Goal: Information Seeking & Learning: Learn about a topic

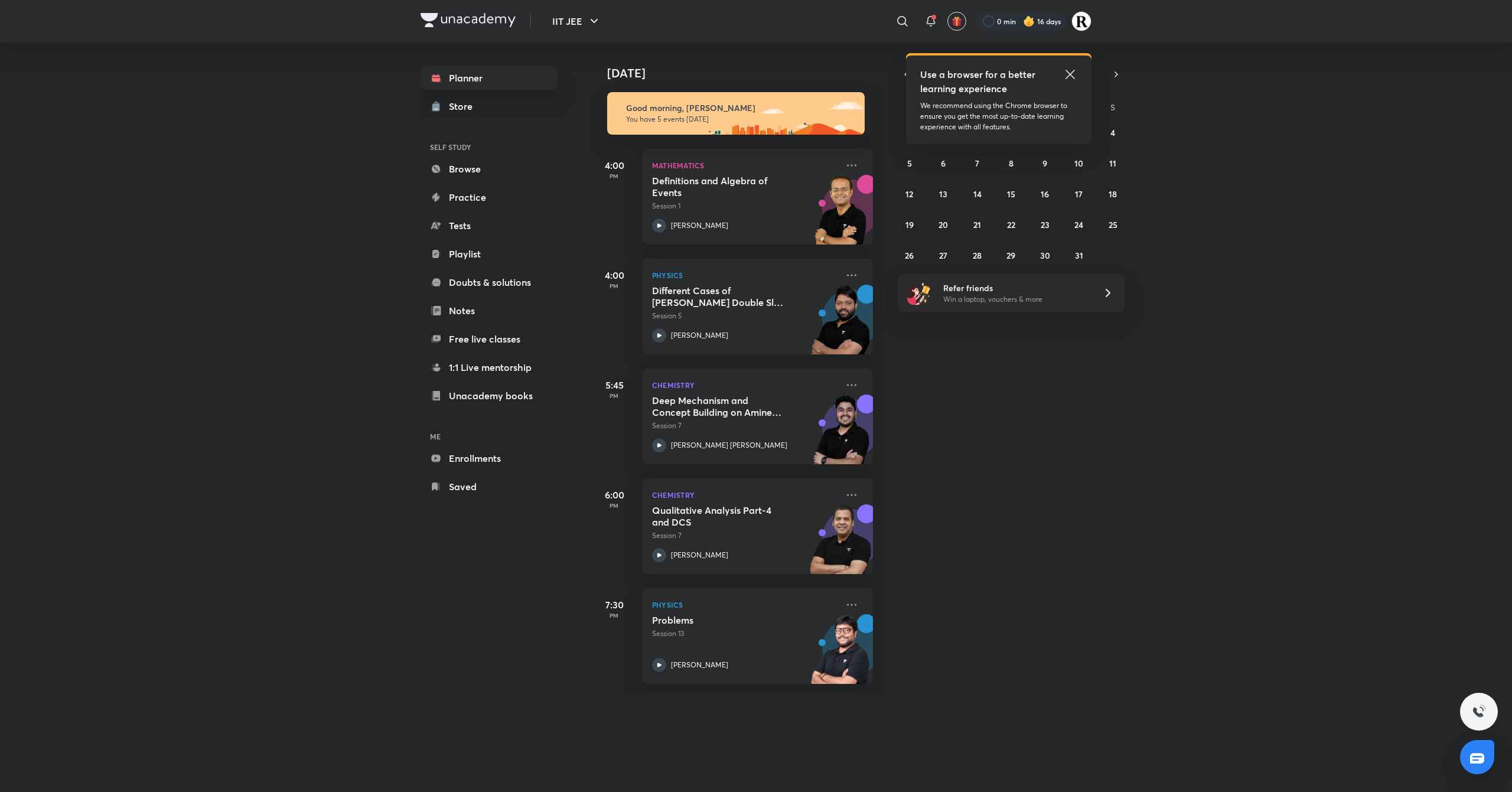
click at [1072, 75] on icon at bounding box center [1070, 74] width 14 height 14
click at [843, 502] on div "Chemistry Qualitative Analysis Part-4 and DCS Session 7 [PERSON_NAME]" at bounding box center [757, 527] width 230 height 96
click at [845, 496] on icon at bounding box center [852, 495] width 14 height 14
click at [967, 448] on div "[DATE] Good morning, Rakhi You have 5 events [DATE] 4:00 PM Mathematics Definit…" at bounding box center [1050, 368] width 920 height 651
click at [1071, 71] on icon at bounding box center [1070, 74] width 14 height 14
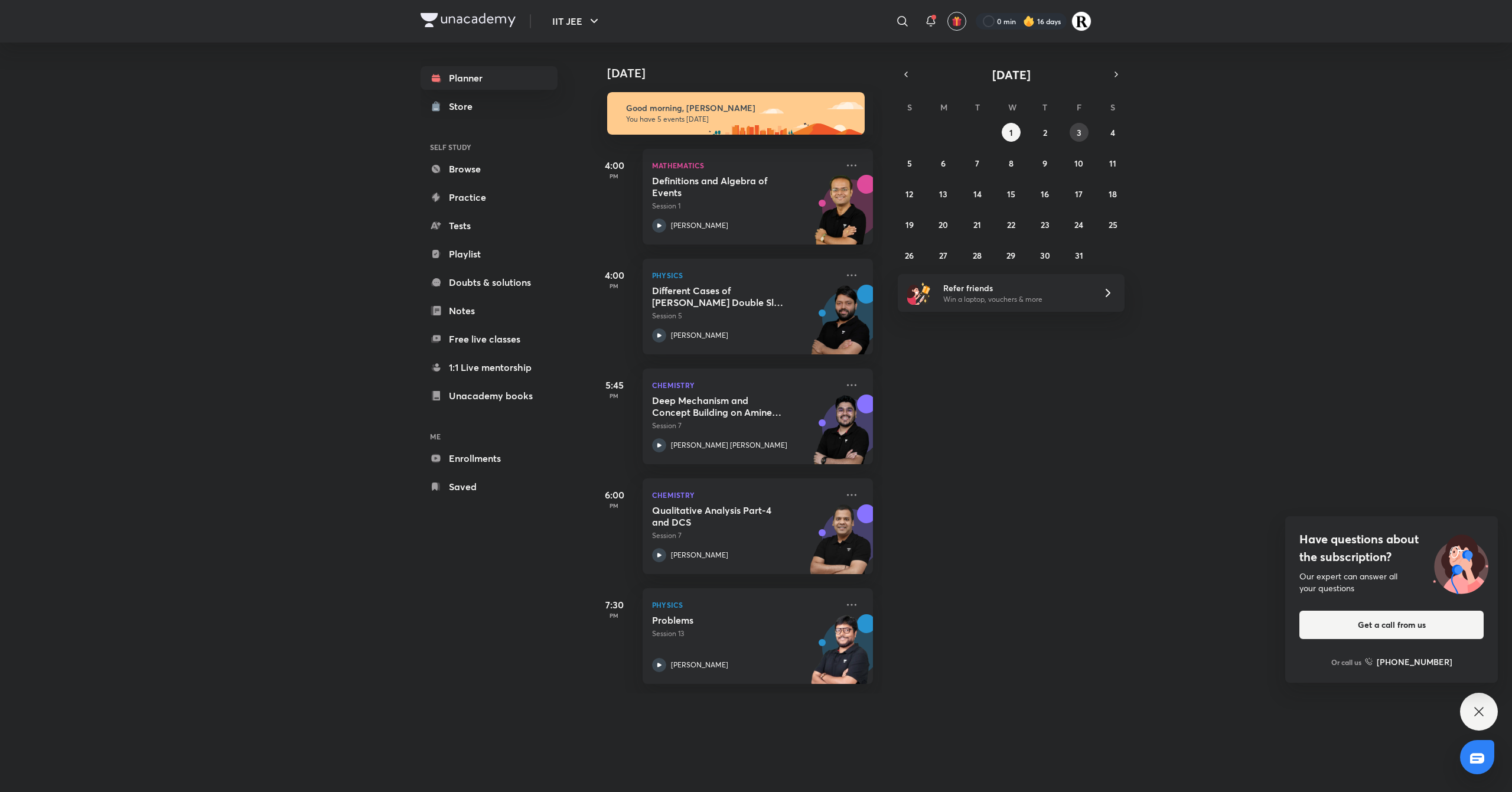
click at [1077, 131] on abbr "3" at bounding box center [1079, 132] width 4 height 11
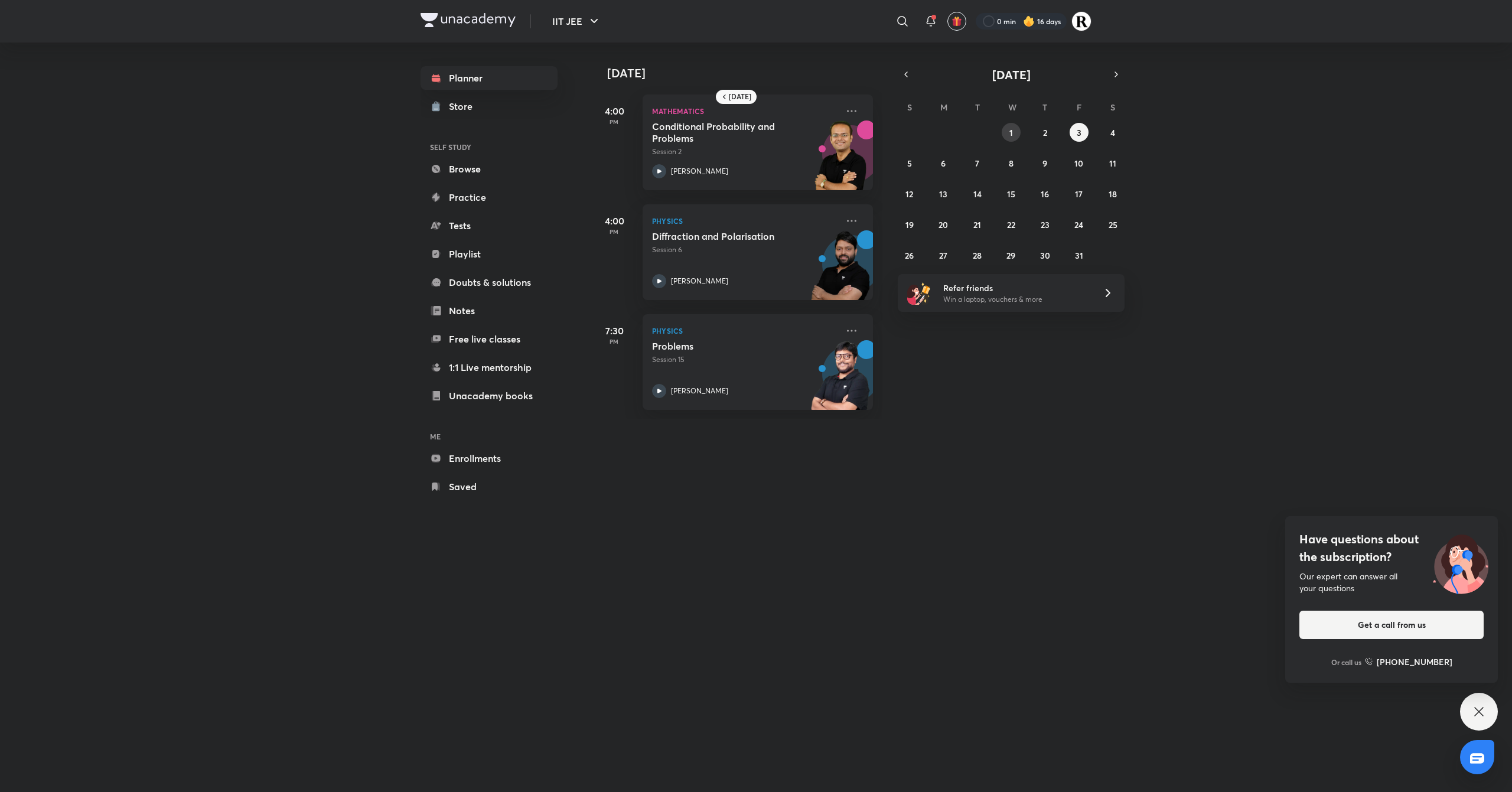
click at [1006, 130] on button "1" at bounding box center [1011, 132] width 19 height 19
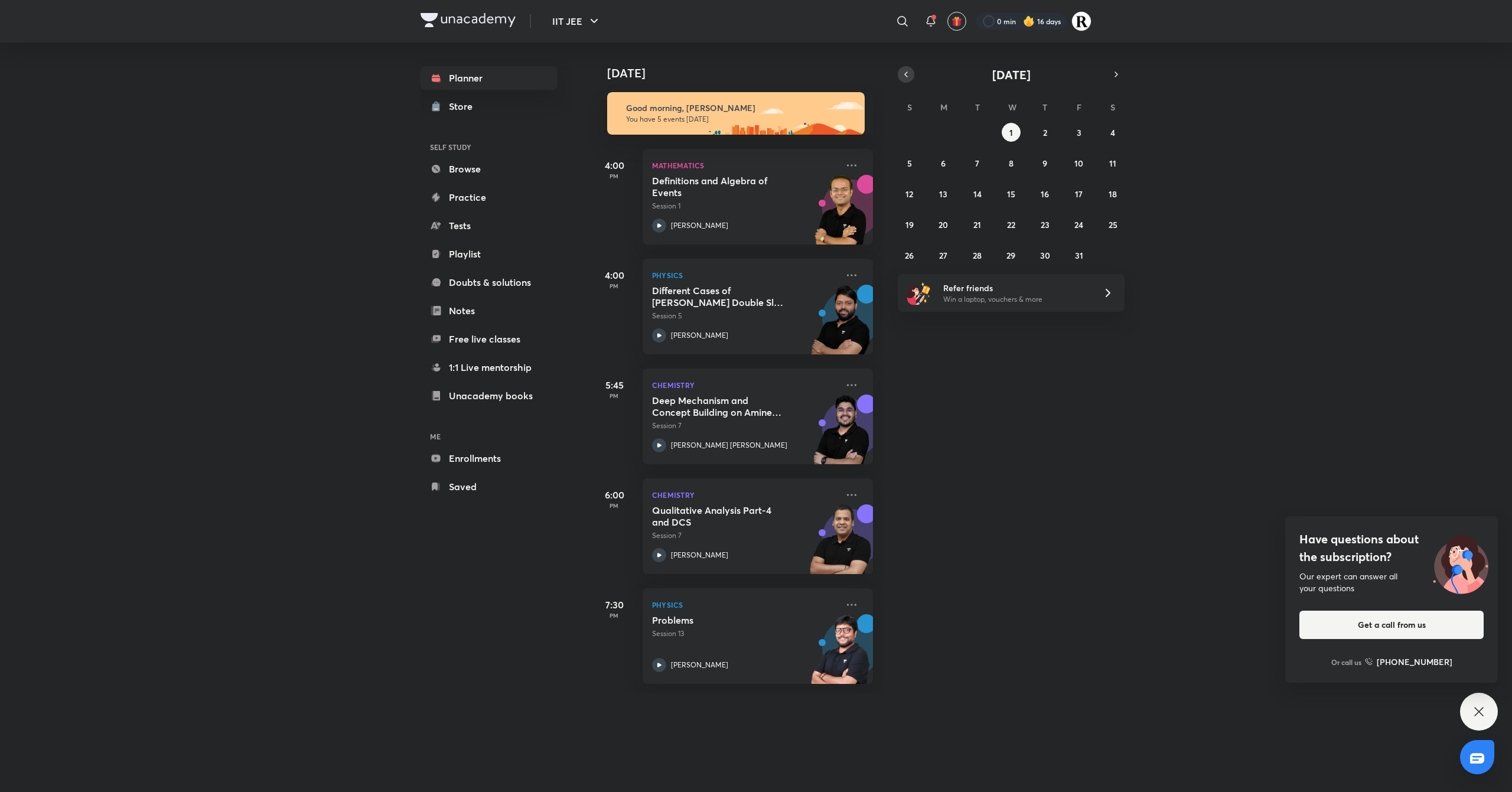
click at [905, 69] on icon "button" at bounding box center [906, 75] width 10 height 10
click at [973, 256] on abbr "30" at bounding box center [977, 256] width 10 height 11
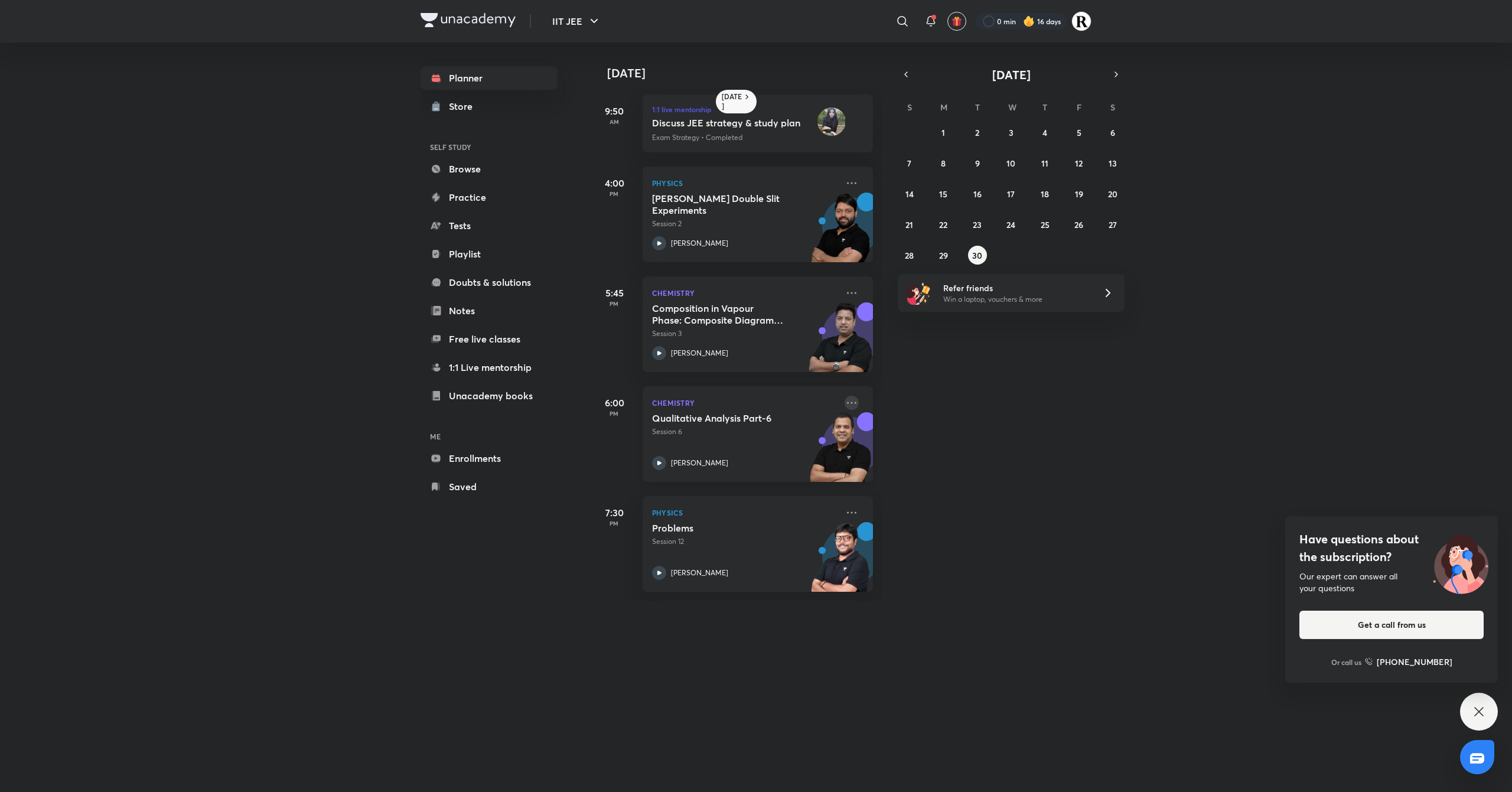
click at [845, 402] on icon at bounding box center [852, 403] width 14 height 14
click at [917, 509] on p "Go to course page" at bounding box center [931, 511] width 81 height 13
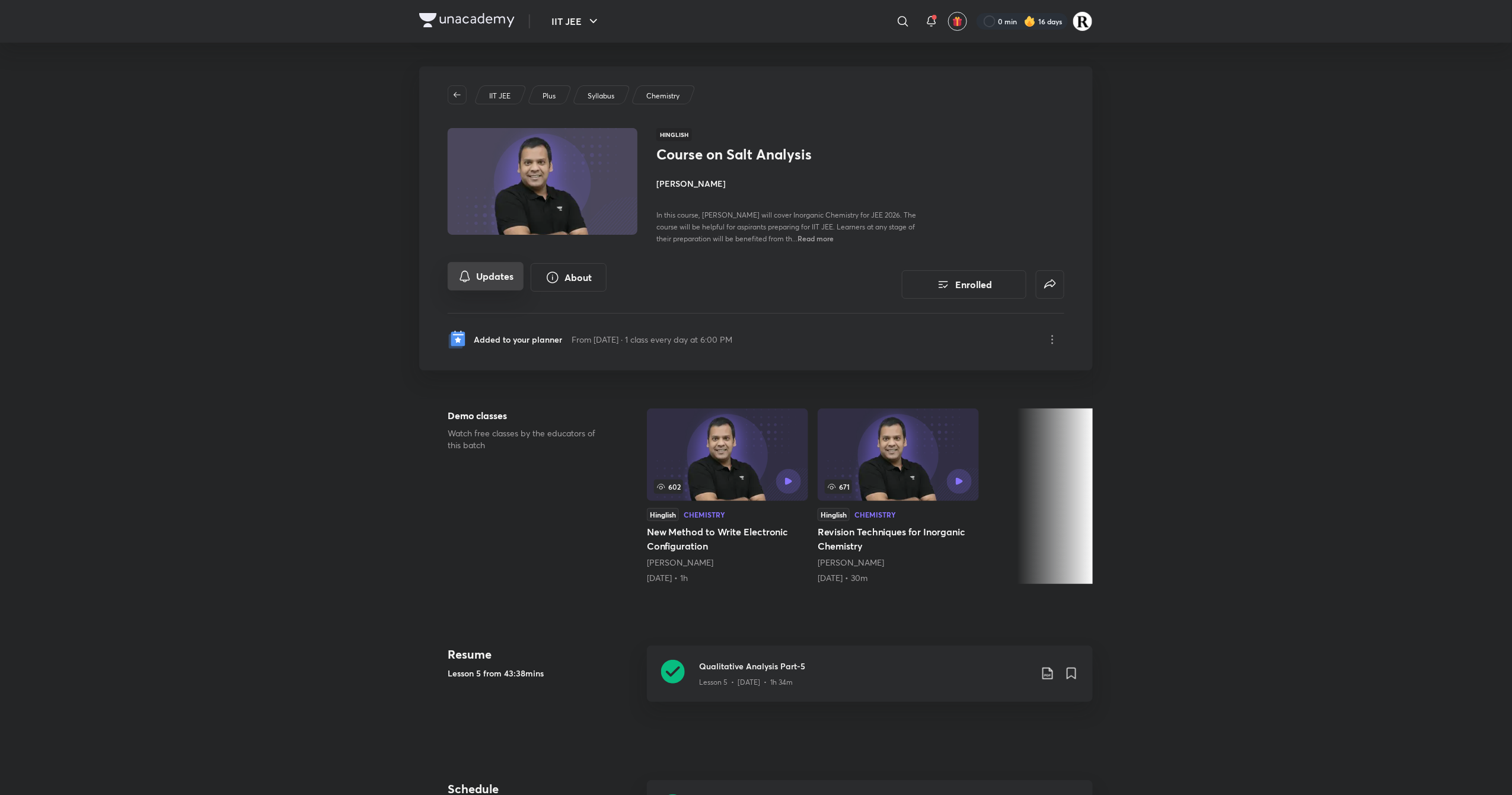
click at [512, 281] on button "Updates" at bounding box center [485, 277] width 76 height 28
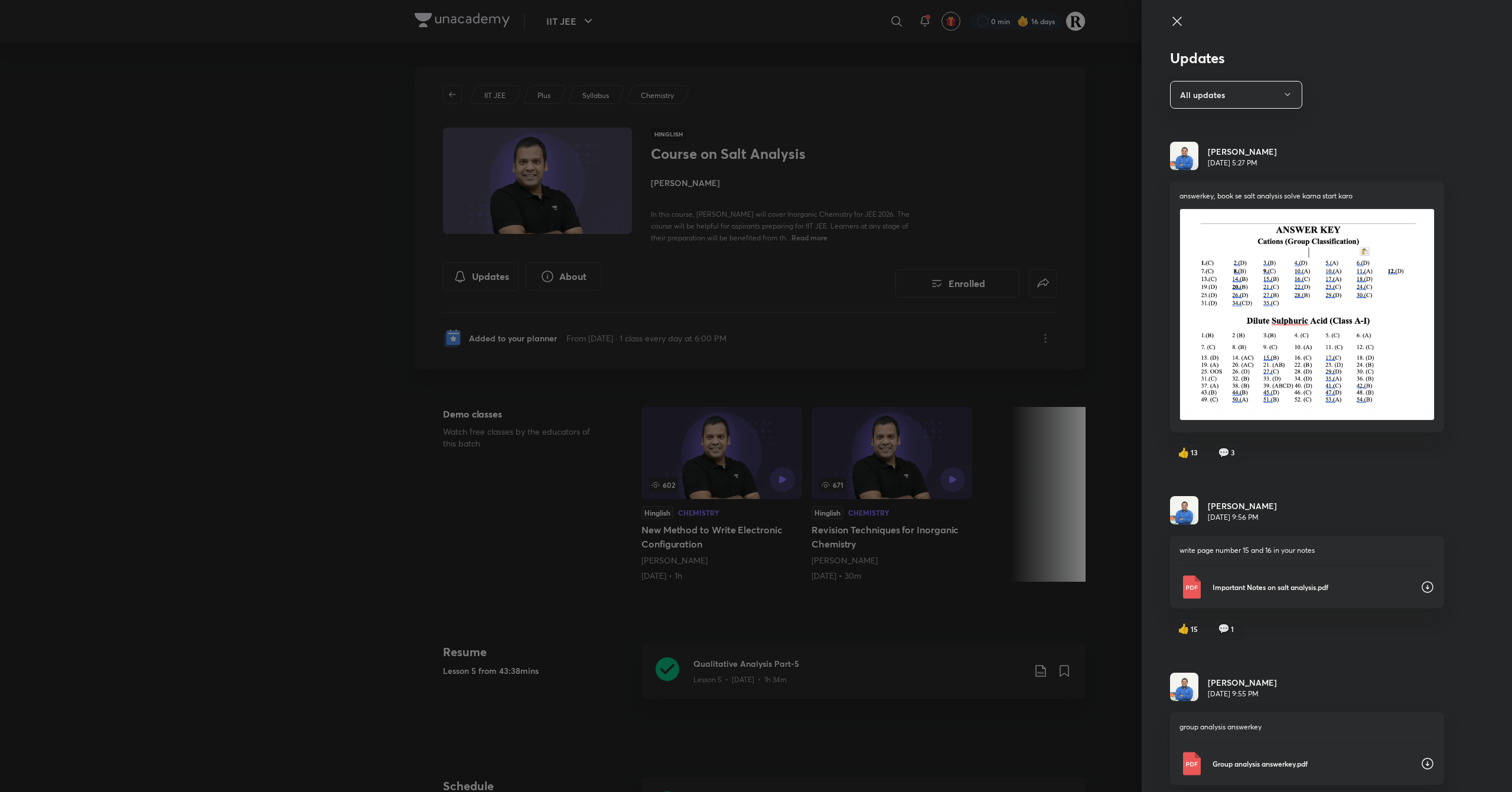
click at [1173, 19] on icon at bounding box center [1177, 21] width 9 height 9
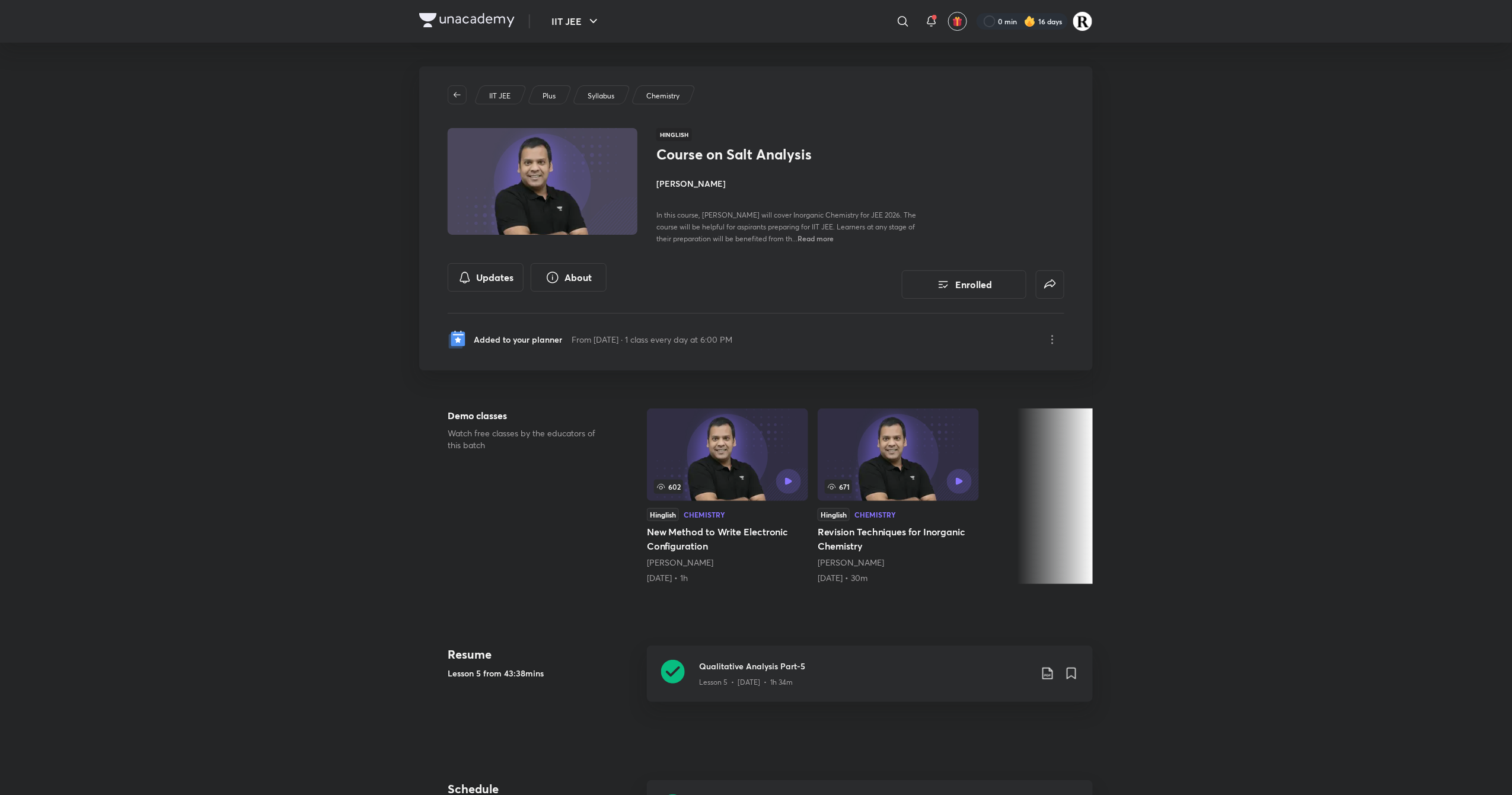
click at [675, 178] on h4 "[PERSON_NAME]" at bounding box center [789, 183] width 265 height 13
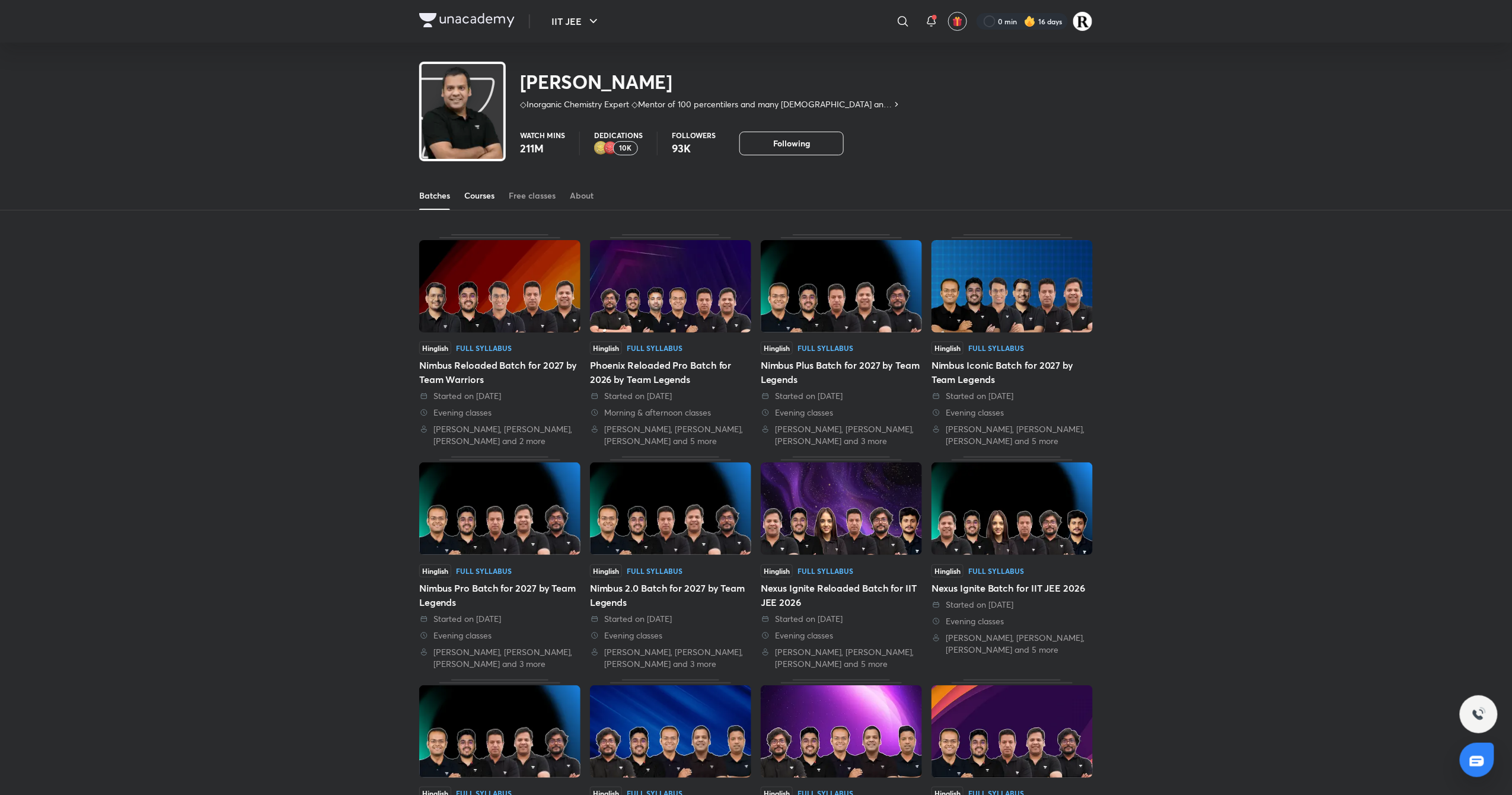
click at [473, 186] on link "Courses" at bounding box center [479, 196] width 30 height 28
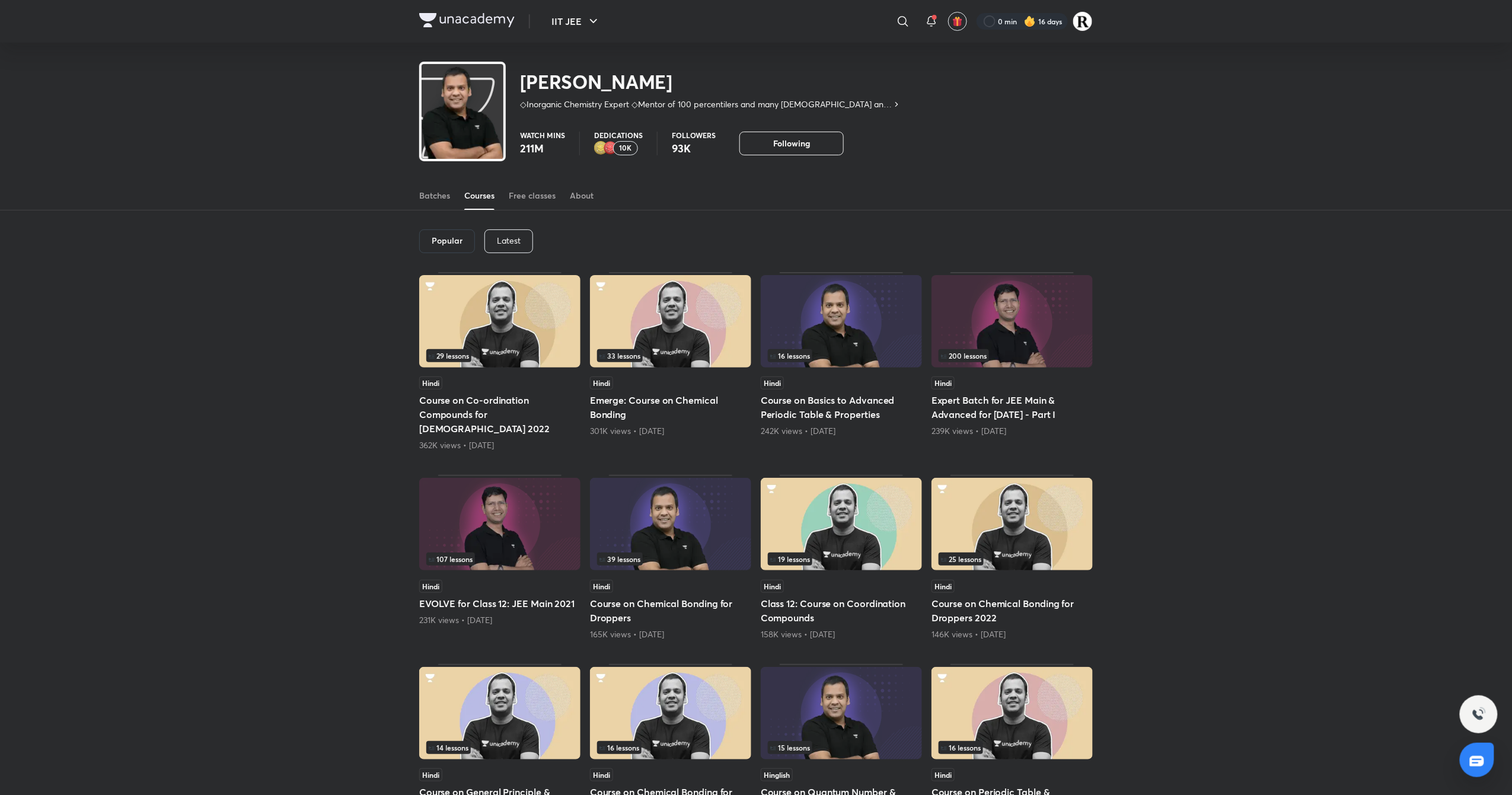
click at [520, 235] on div "Latest" at bounding box center [508, 242] width 49 height 24
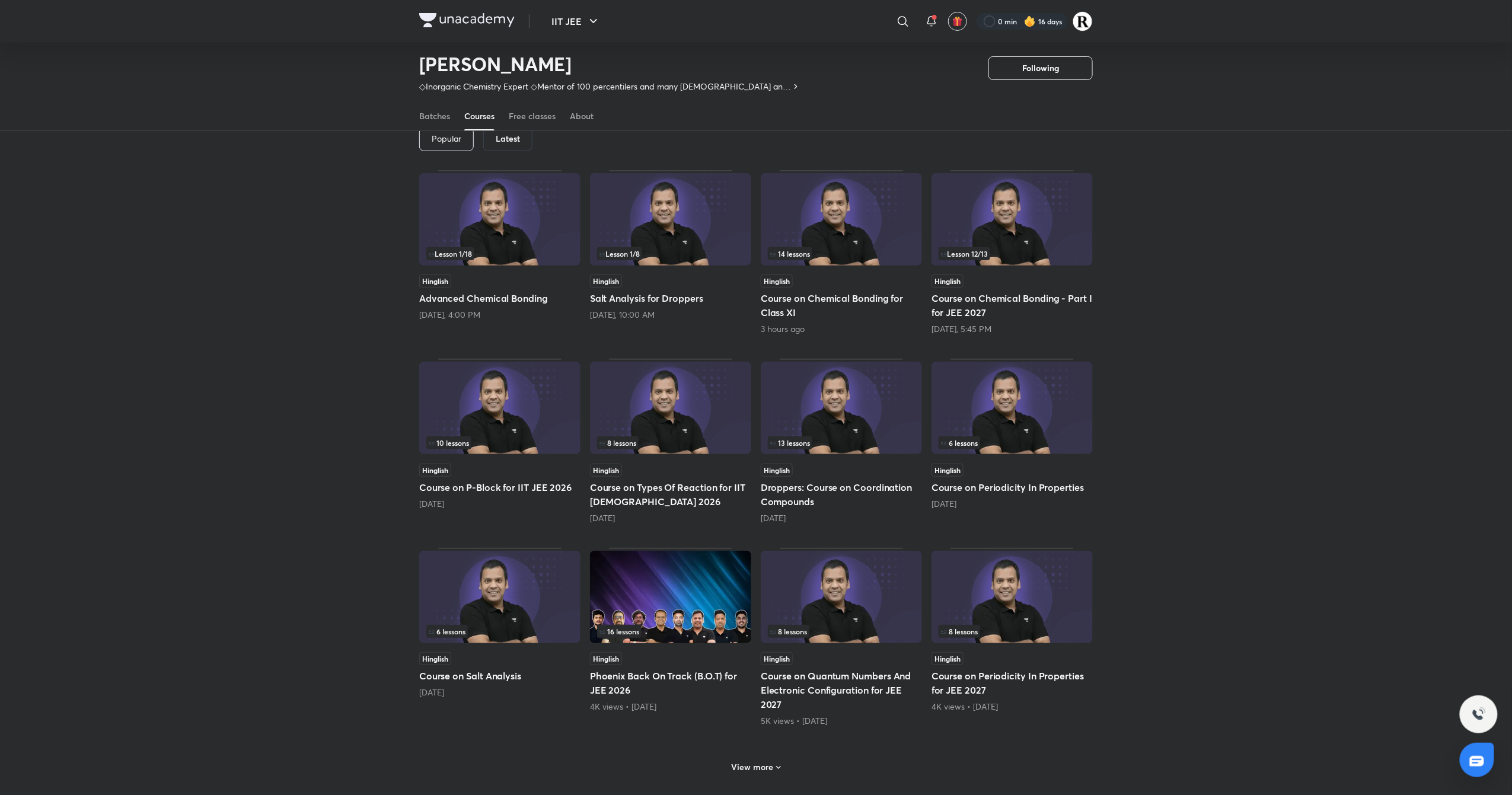
scroll to position [67, 0]
click at [514, 409] on img at bounding box center [499, 407] width 161 height 92
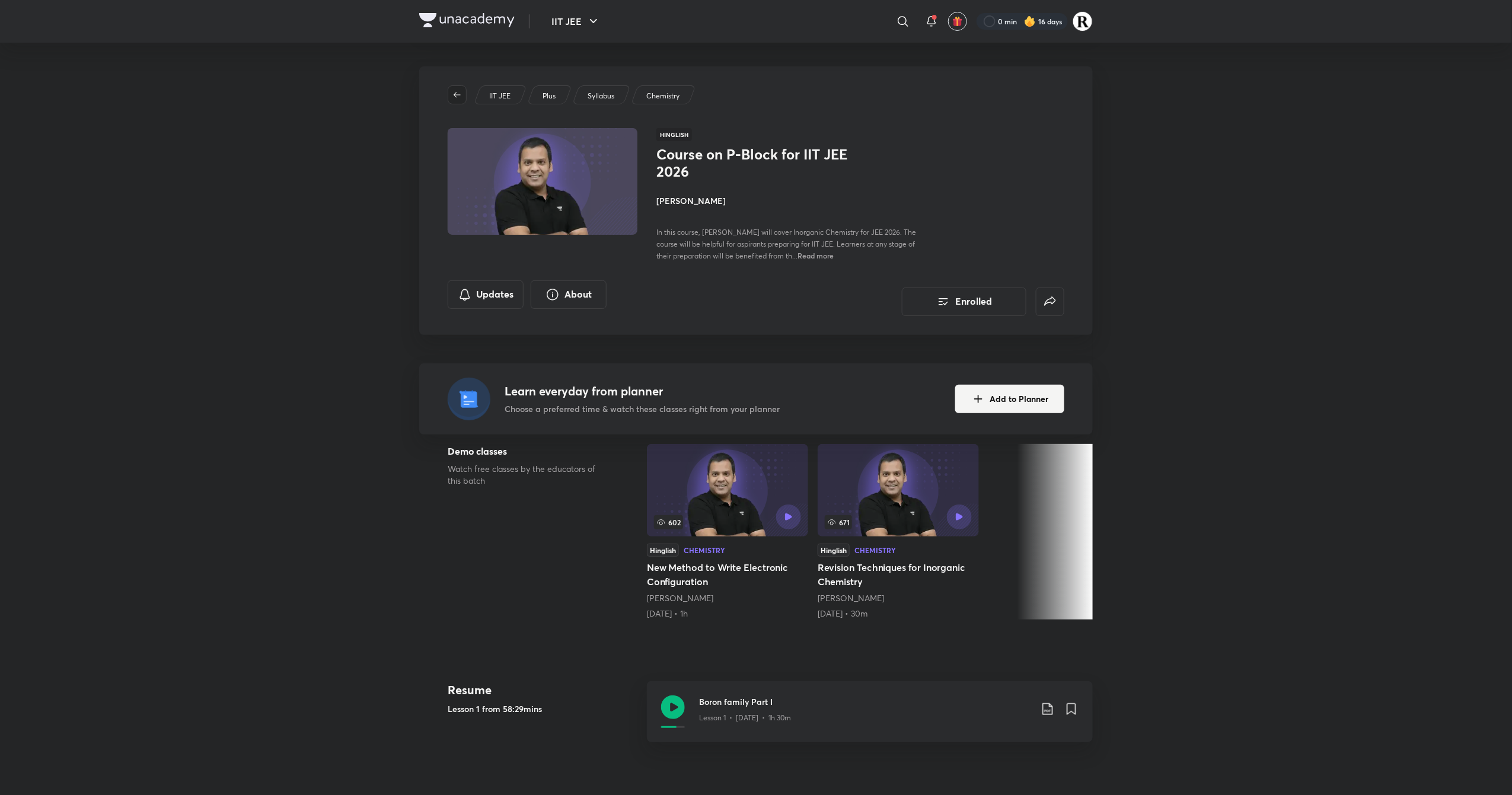
click at [455, 100] on button "button" at bounding box center [457, 94] width 19 height 19
click at [567, 16] on button "IIT JEE" at bounding box center [576, 22] width 64 height 24
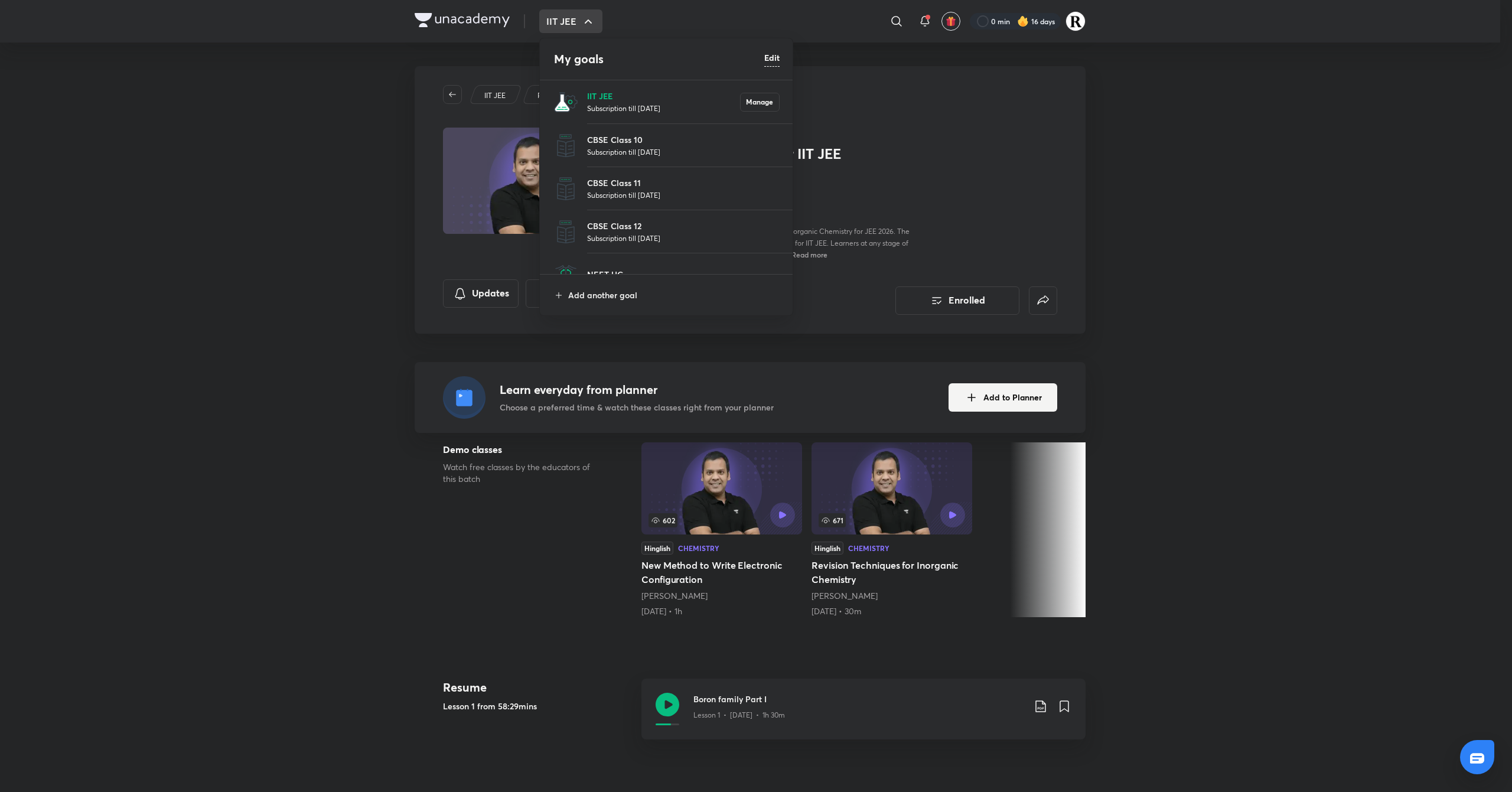
click at [592, 95] on p "IIT JEE" at bounding box center [663, 96] width 153 height 13
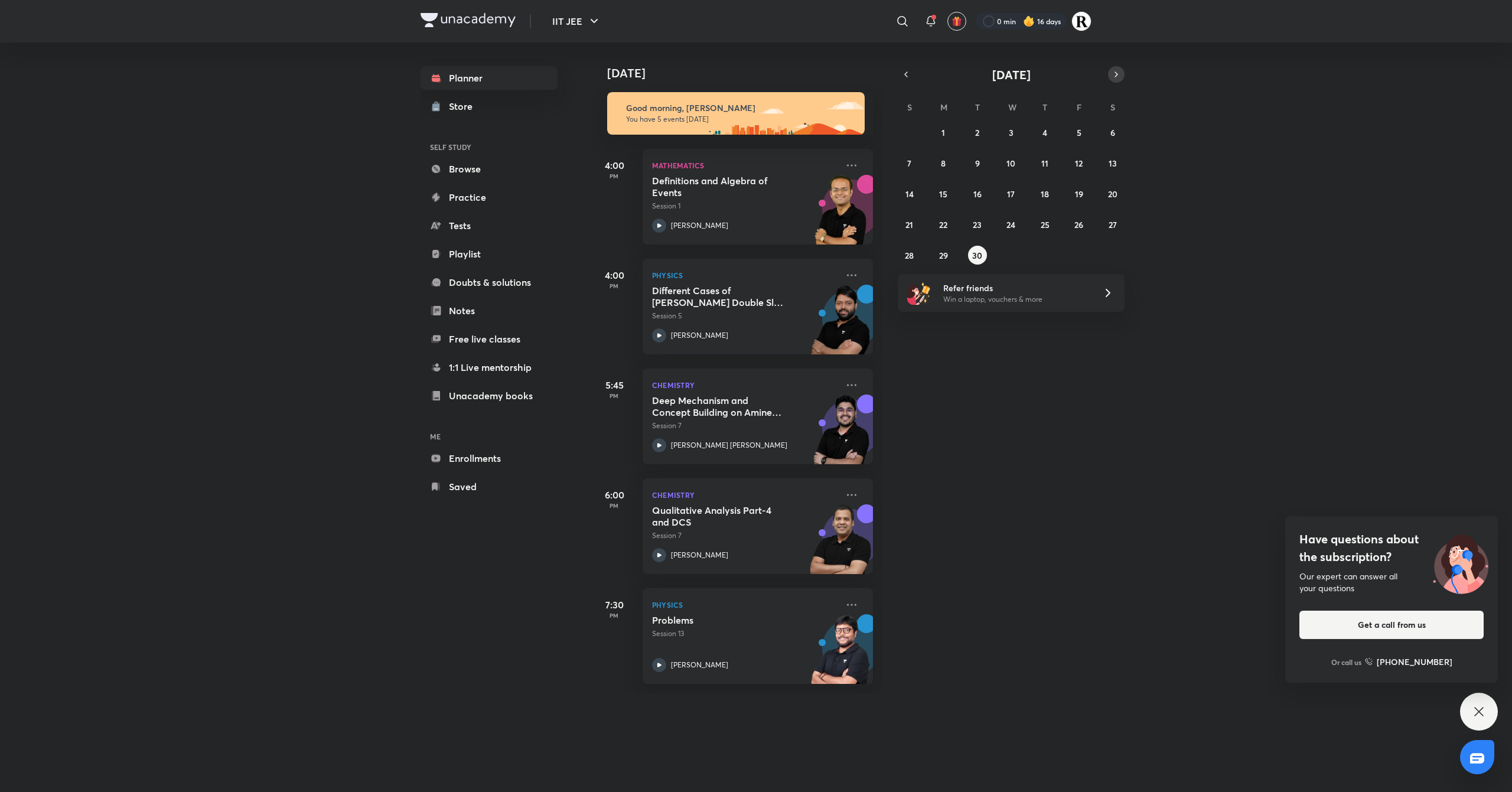
click at [1121, 73] on icon "button" at bounding box center [1116, 75] width 10 height 10
click at [908, 188] on abbr "12" at bounding box center [909, 194] width 7 height 11
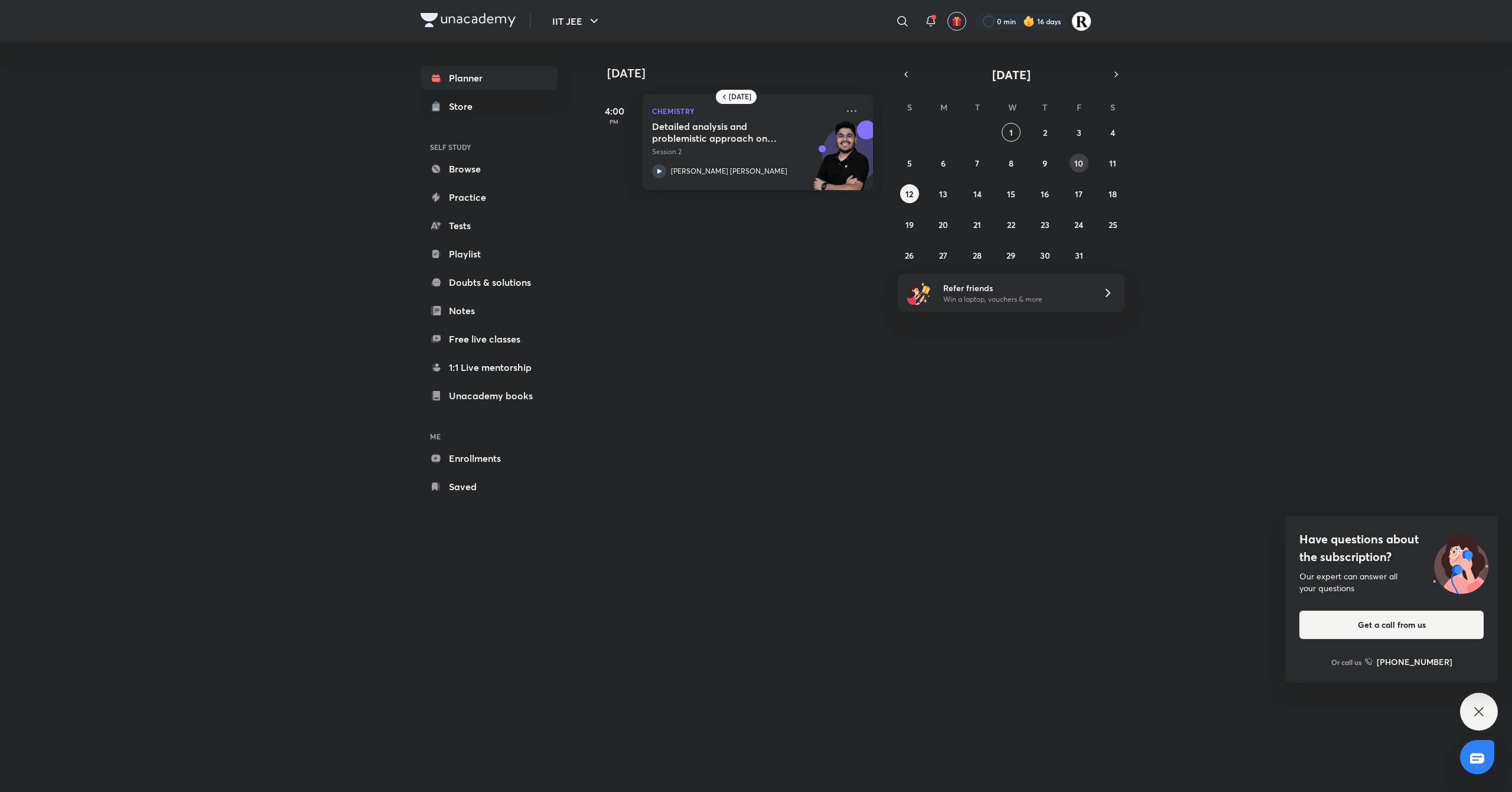
click at [1074, 158] on abbr "10" at bounding box center [1079, 163] width 9 height 11
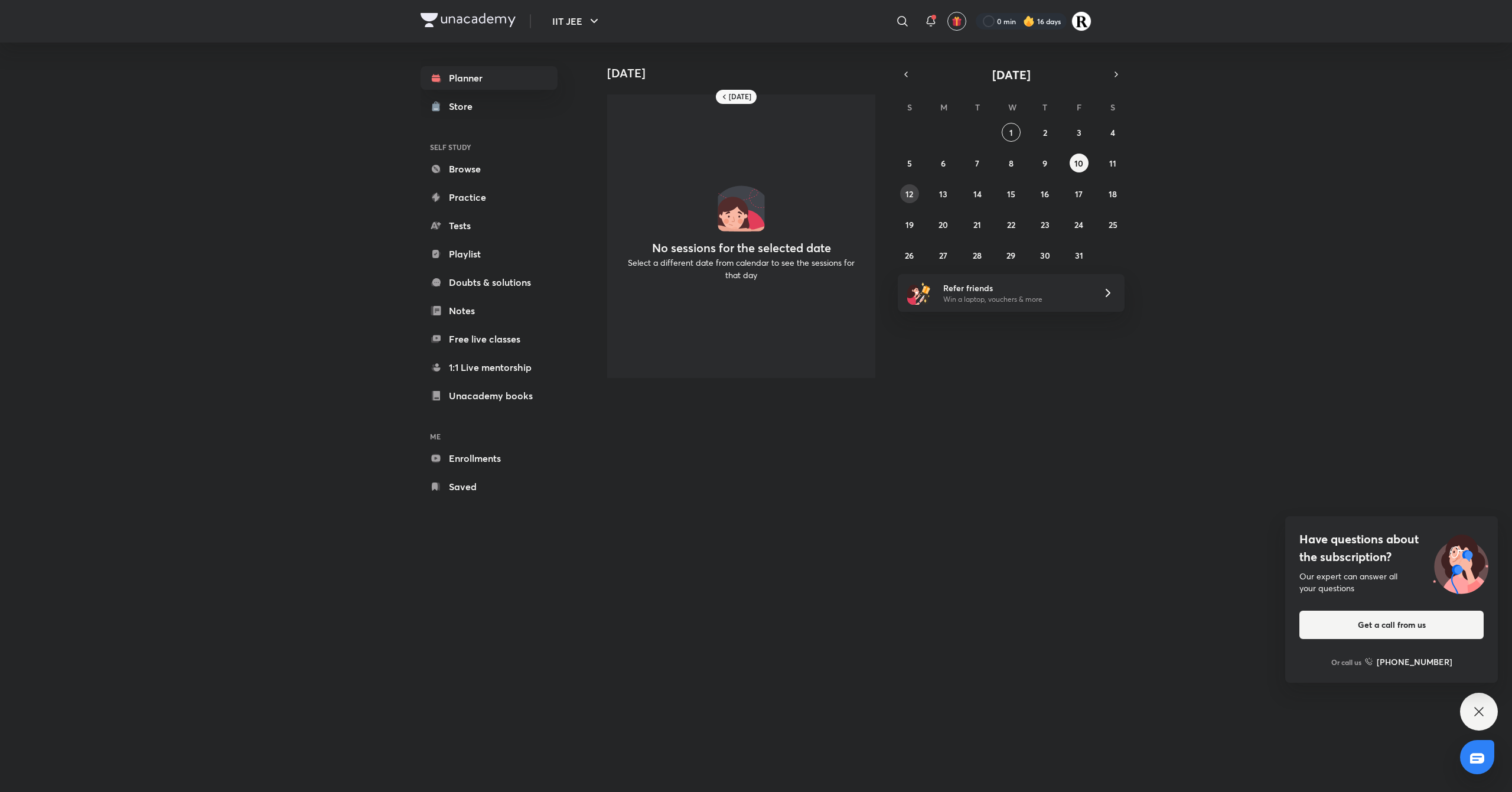
click at [914, 193] on button "12" at bounding box center [909, 194] width 19 height 19
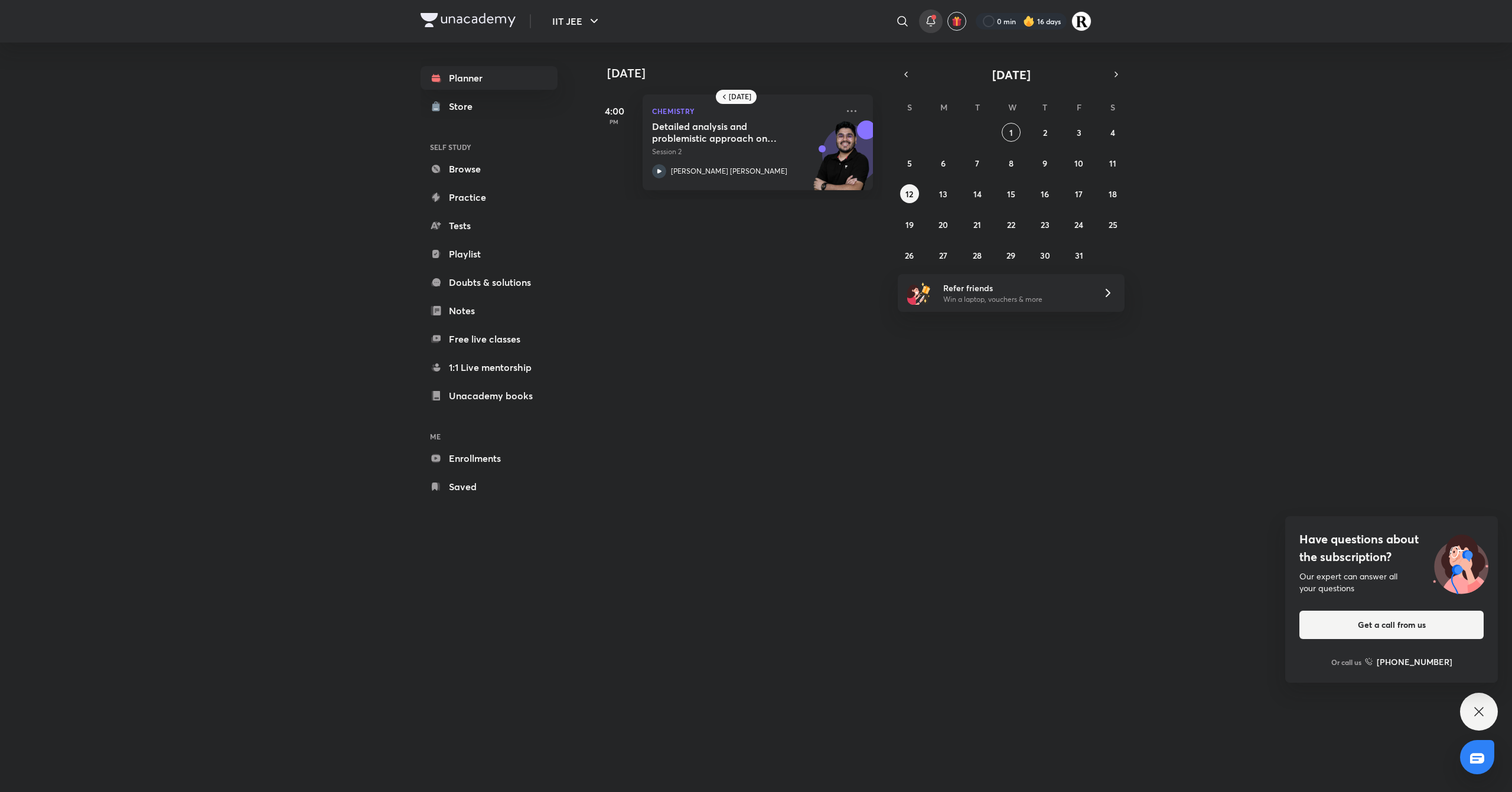
click at [932, 27] on icon at bounding box center [931, 21] width 14 height 14
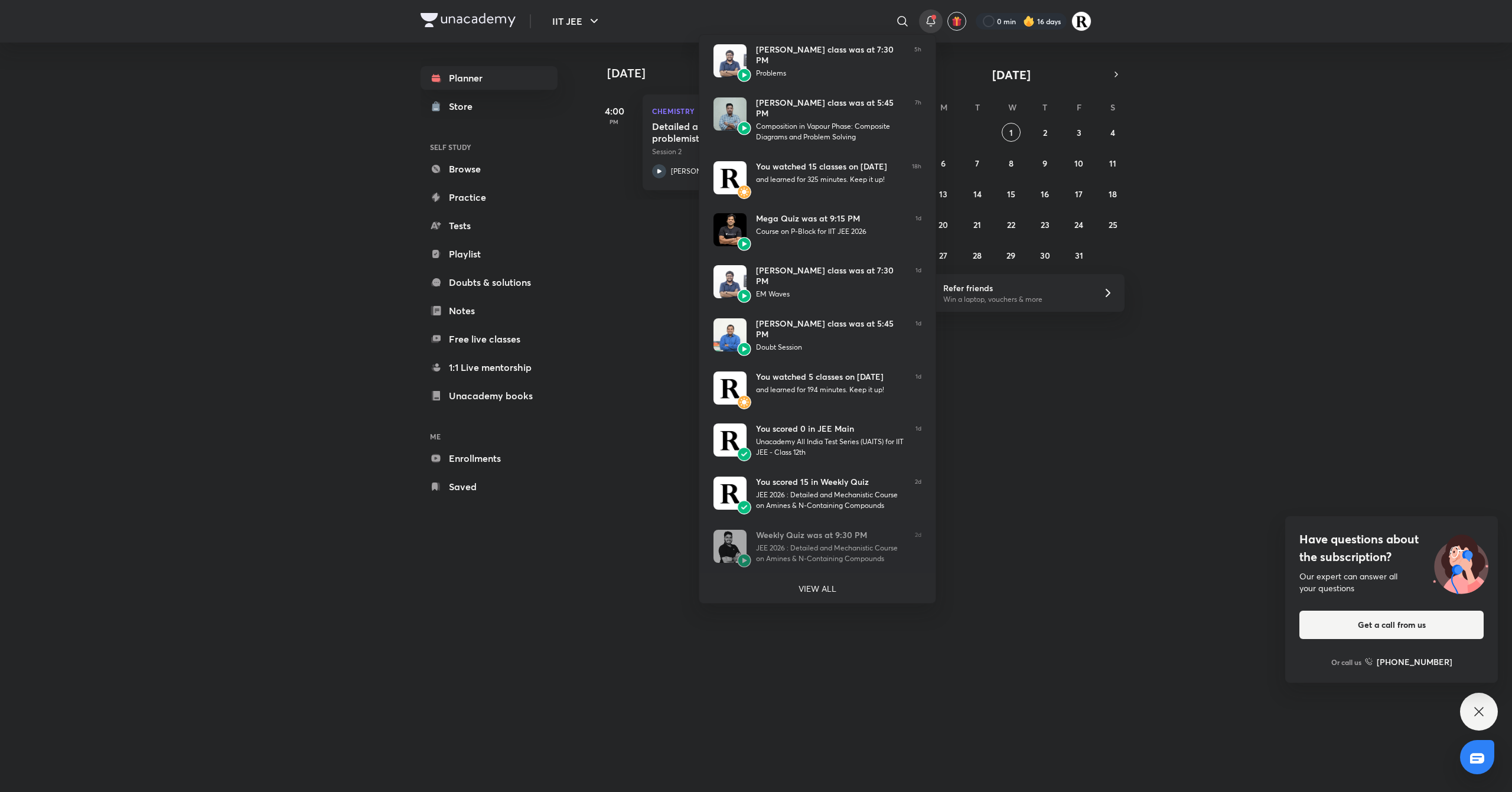
click at [953, 467] on div at bounding box center [756, 396] width 1512 height 792
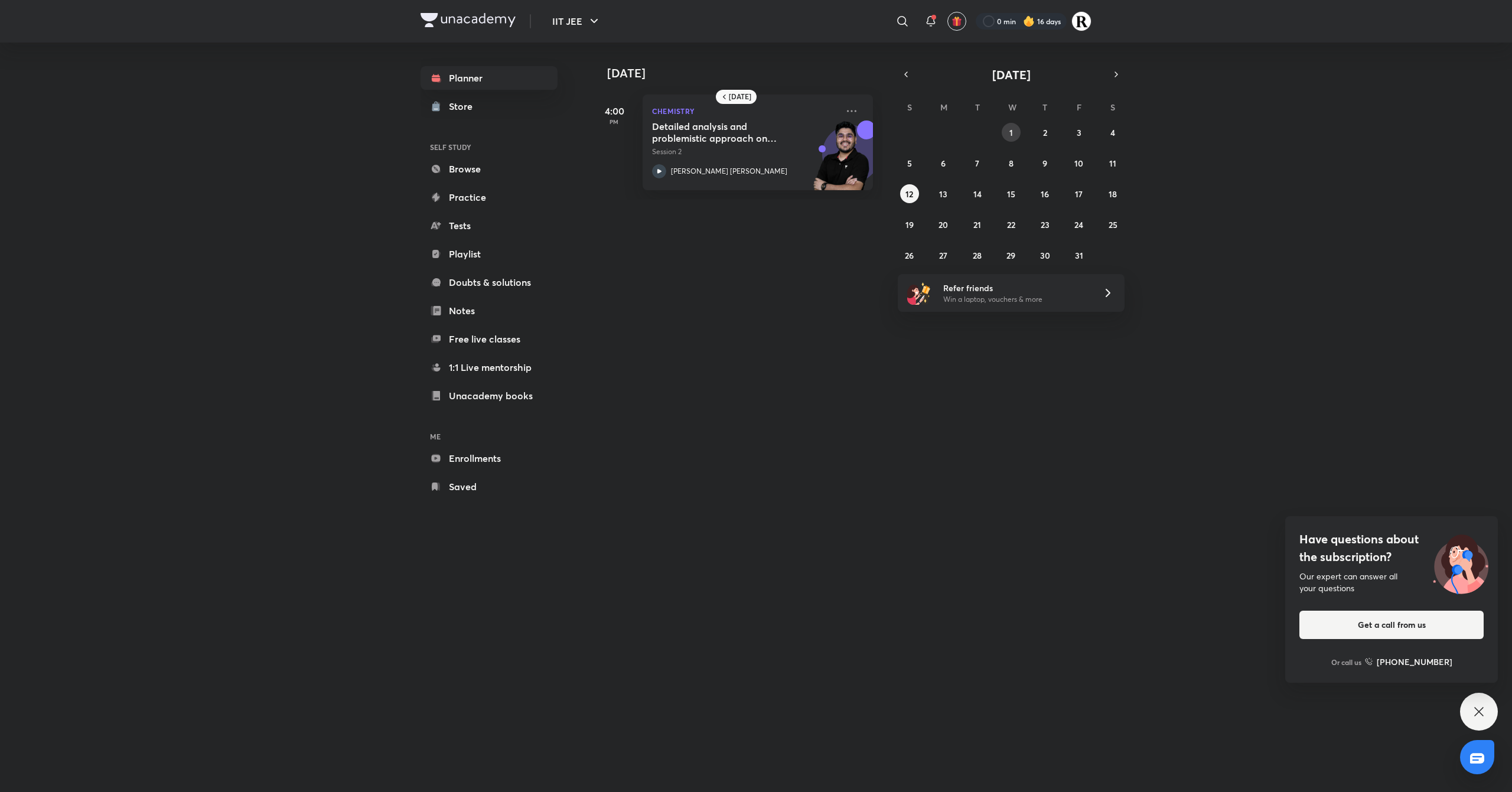
click at [1010, 133] on abbr "1" at bounding box center [1011, 132] width 4 height 11
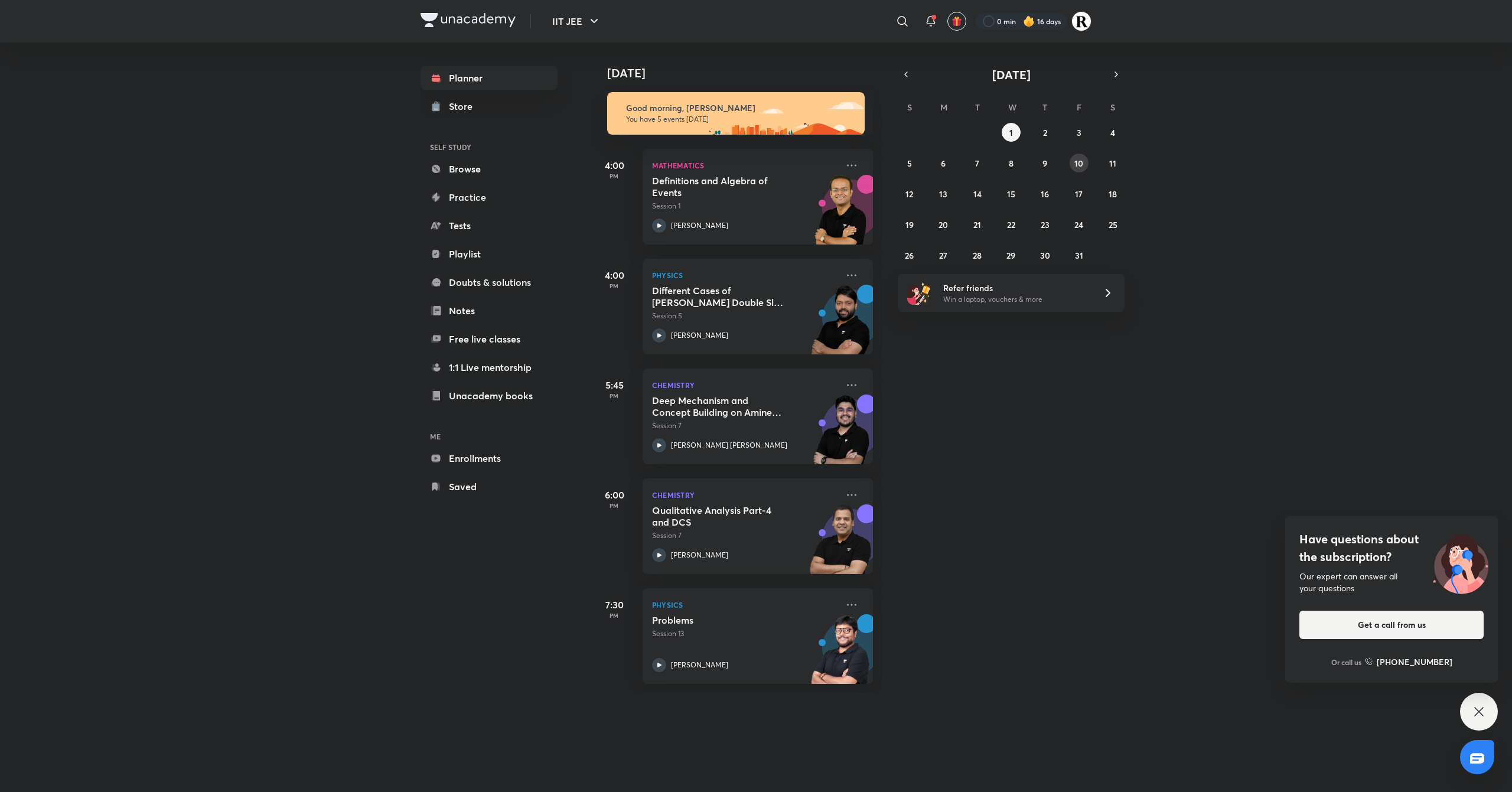
click at [1080, 166] on abbr "10" at bounding box center [1079, 163] width 9 height 11
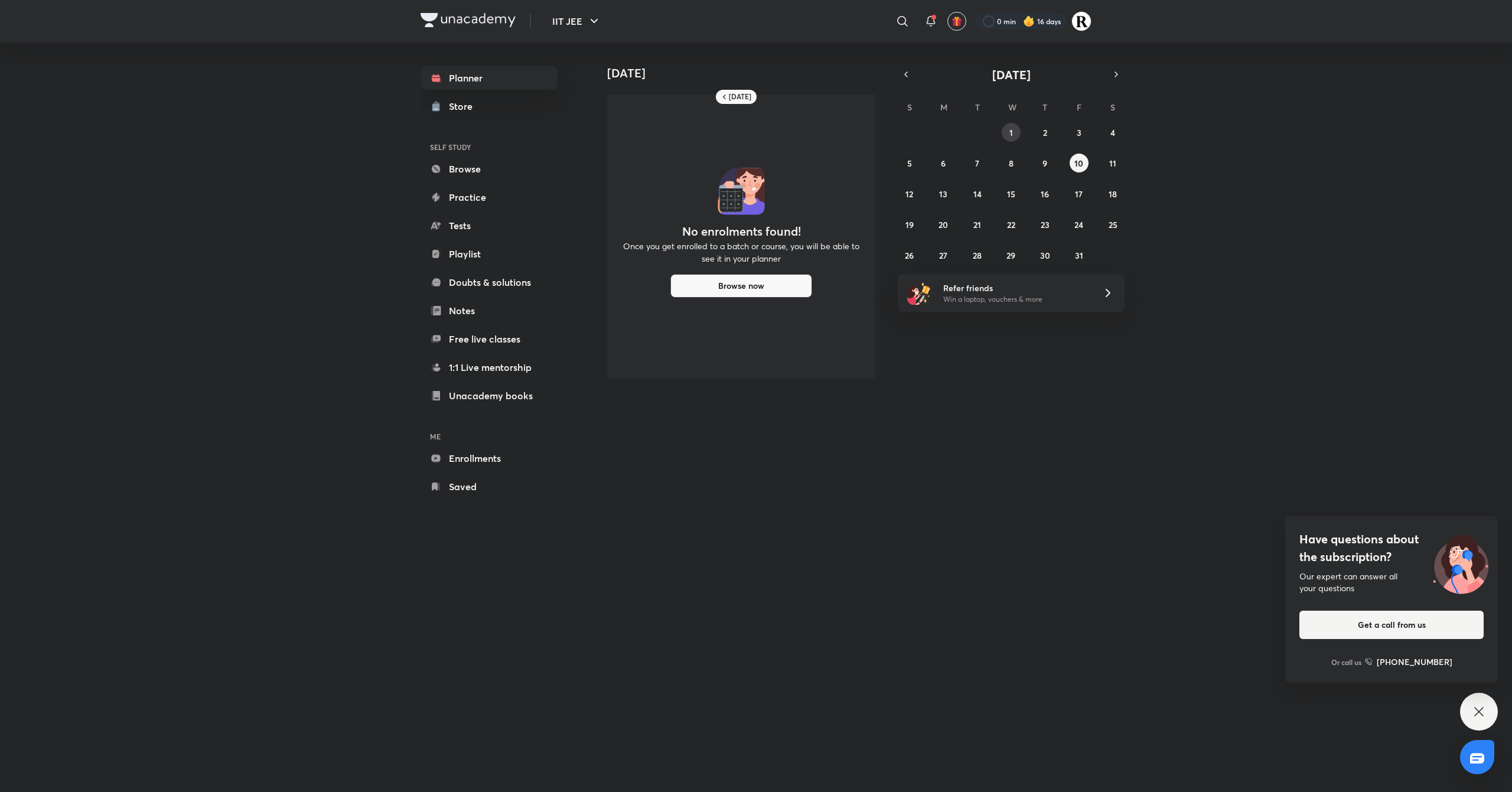
click at [1014, 128] on button "1" at bounding box center [1011, 132] width 19 height 19
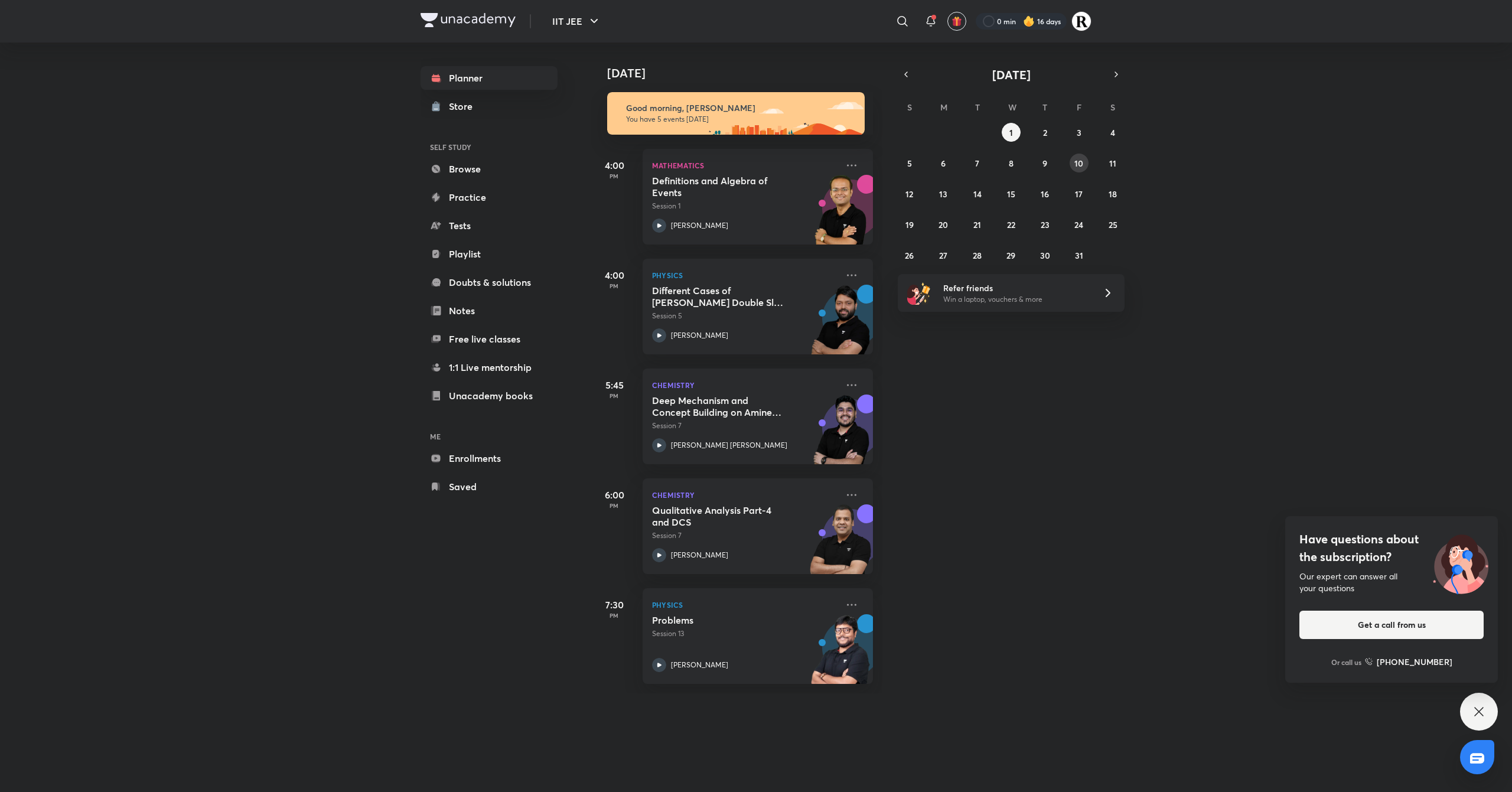
click at [1080, 160] on abbr "10" at bounding box center [1079, 163] width 9 height 11
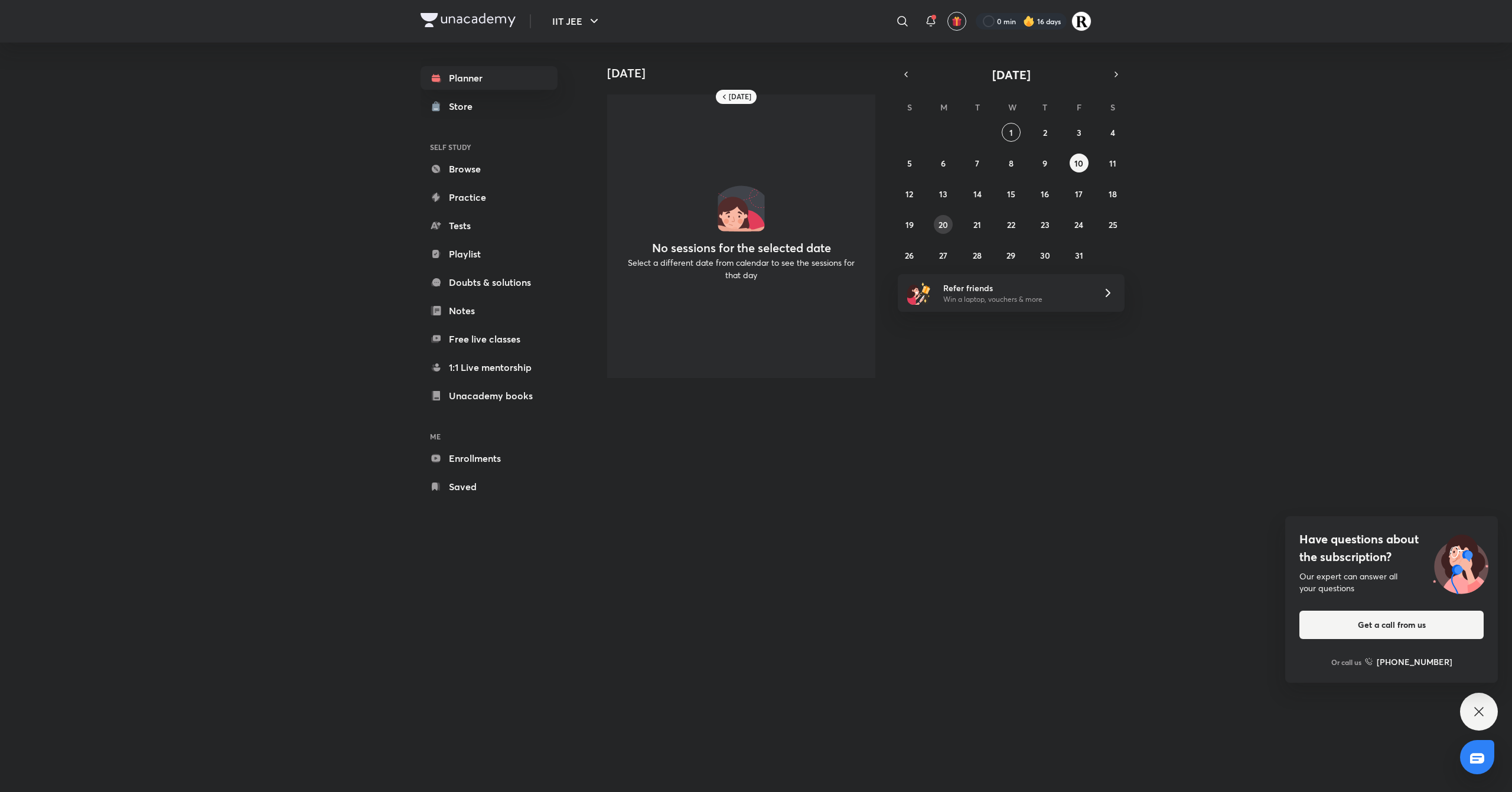
click at [948, 219] on button "20" at bounding box center [943, 224] width 19 height 19
